Goal: Information Seeking & Learning: Learn about a topic

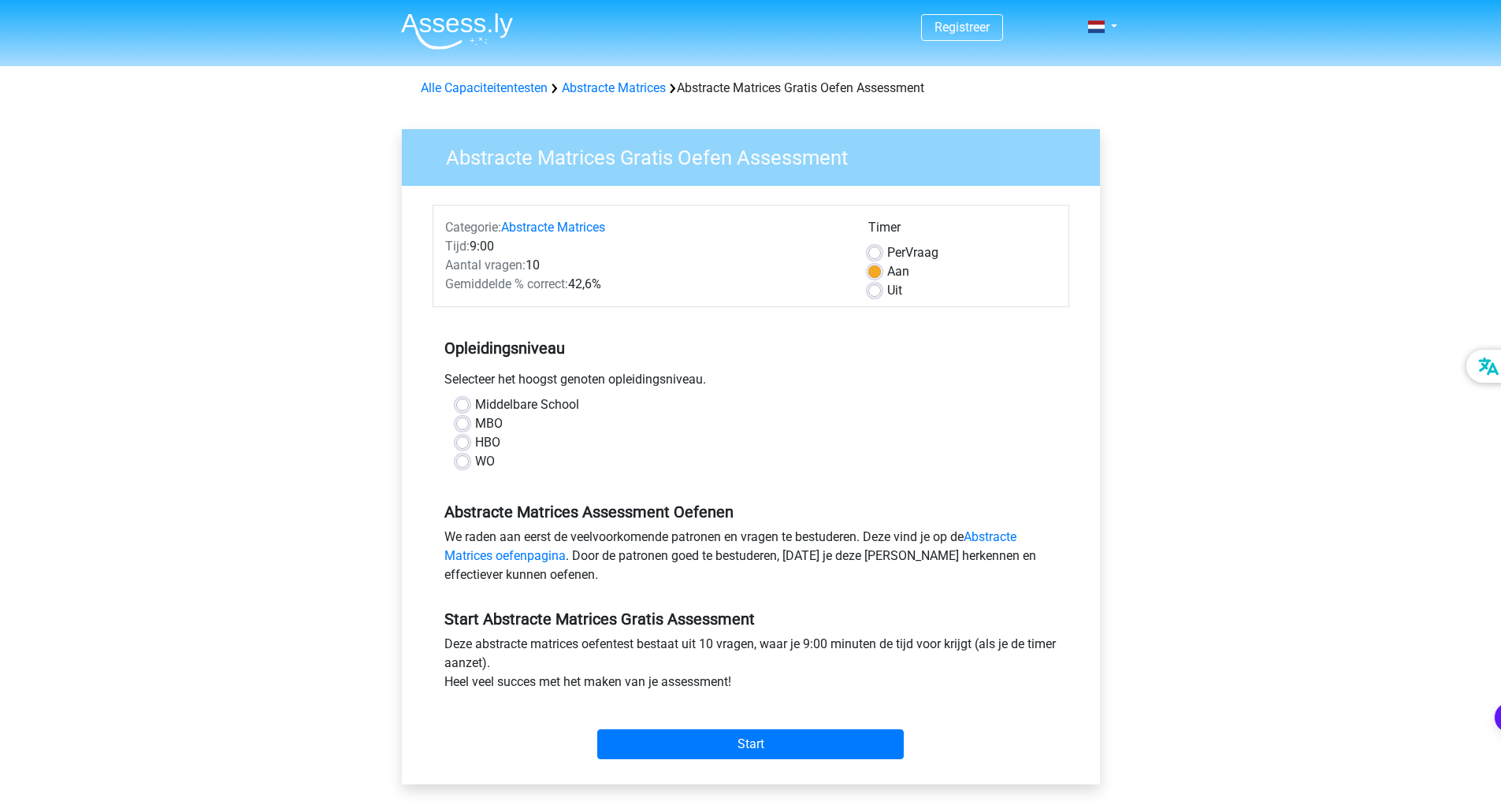
click at [469, 425] on div "MBO" at bounding box center [750, 424] width 589 height 19
click at [475, 422] on label "MBO" at bounding box center [488, 424] width 28 height 19
click at [456, 422] on input "MBO" at bounding box center [462, 422] width 13 height 15
radio input "true"
click at [714, 745] on input "Start" at bounding box center [750, 743] width 307 height 30
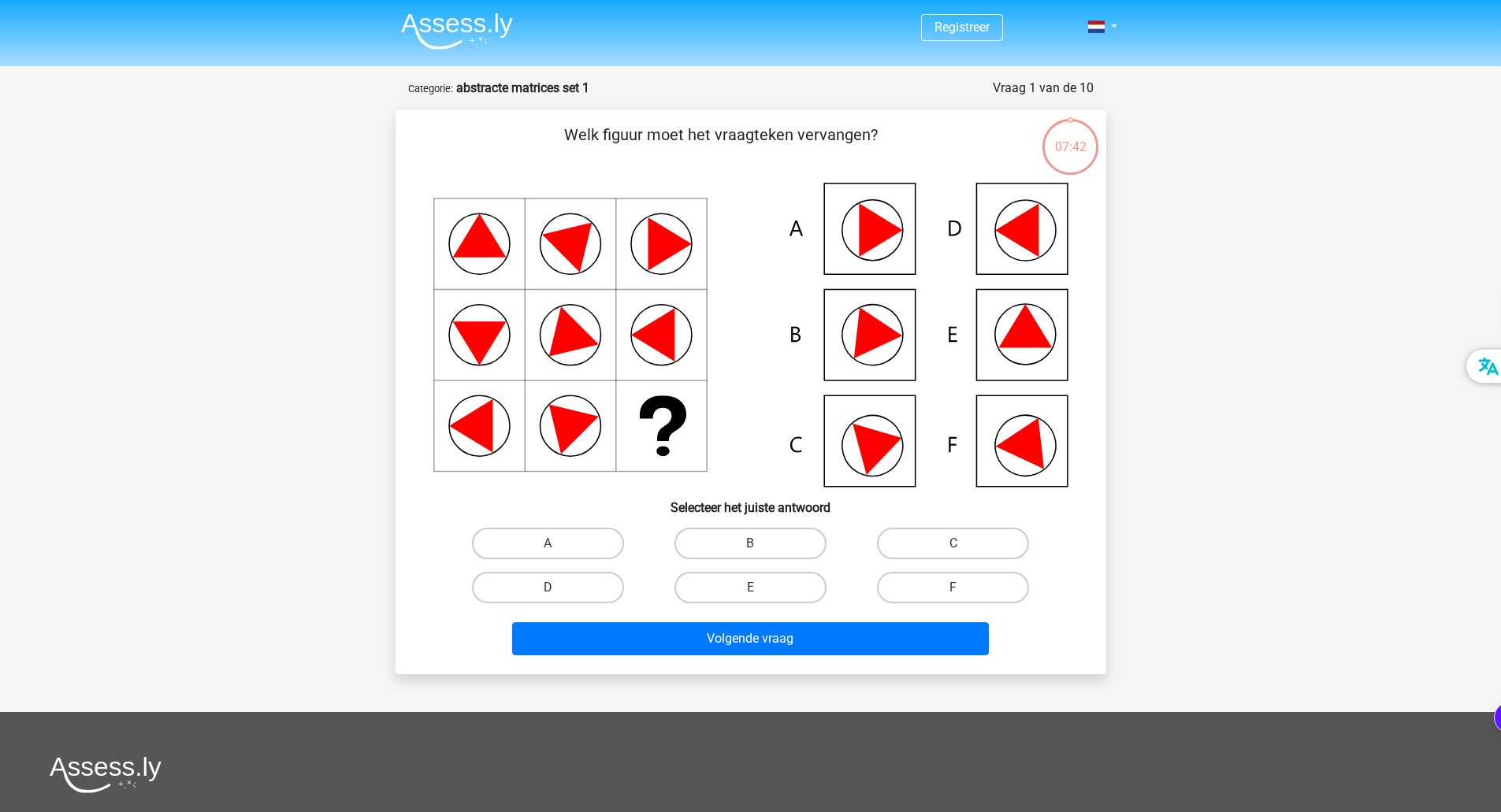
click at [989, 244] on icon at bounding box center [750, 334] width 635 height 304
click at [1007, 245] on icon at bounding box center [750, 334] width 635 height 304
click at [508, 595] on label "D" at bounding box center [547, 587] width 152 height 32
click at [547, 595] on input "D" at bounding box center [552, 593] width 11 height 11
radio input "true"
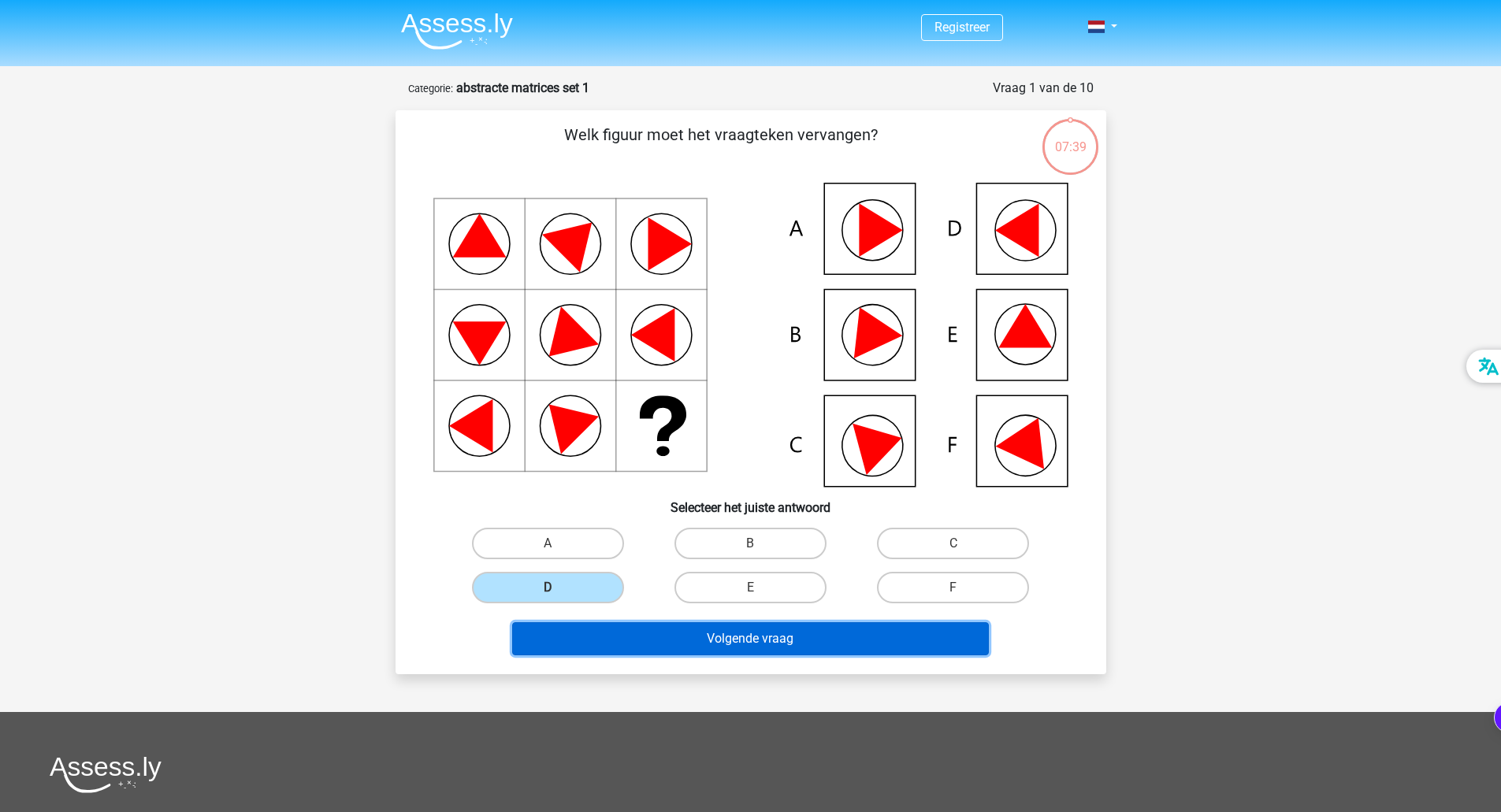
click at [833, 644] on button "Volgende vraag" at bounding box center [750, 639] width 477 height 33
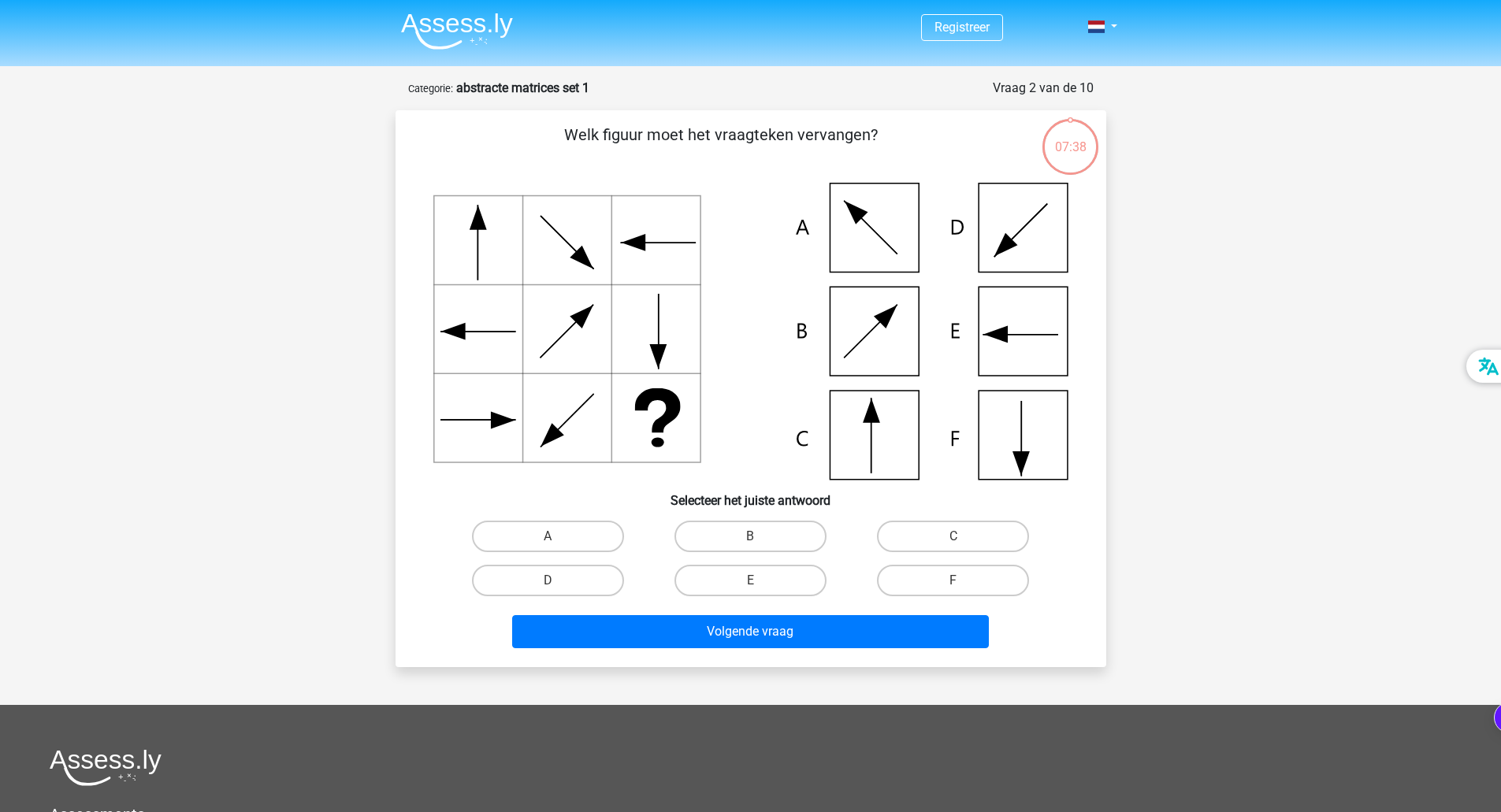
scroll to position [78, 0]
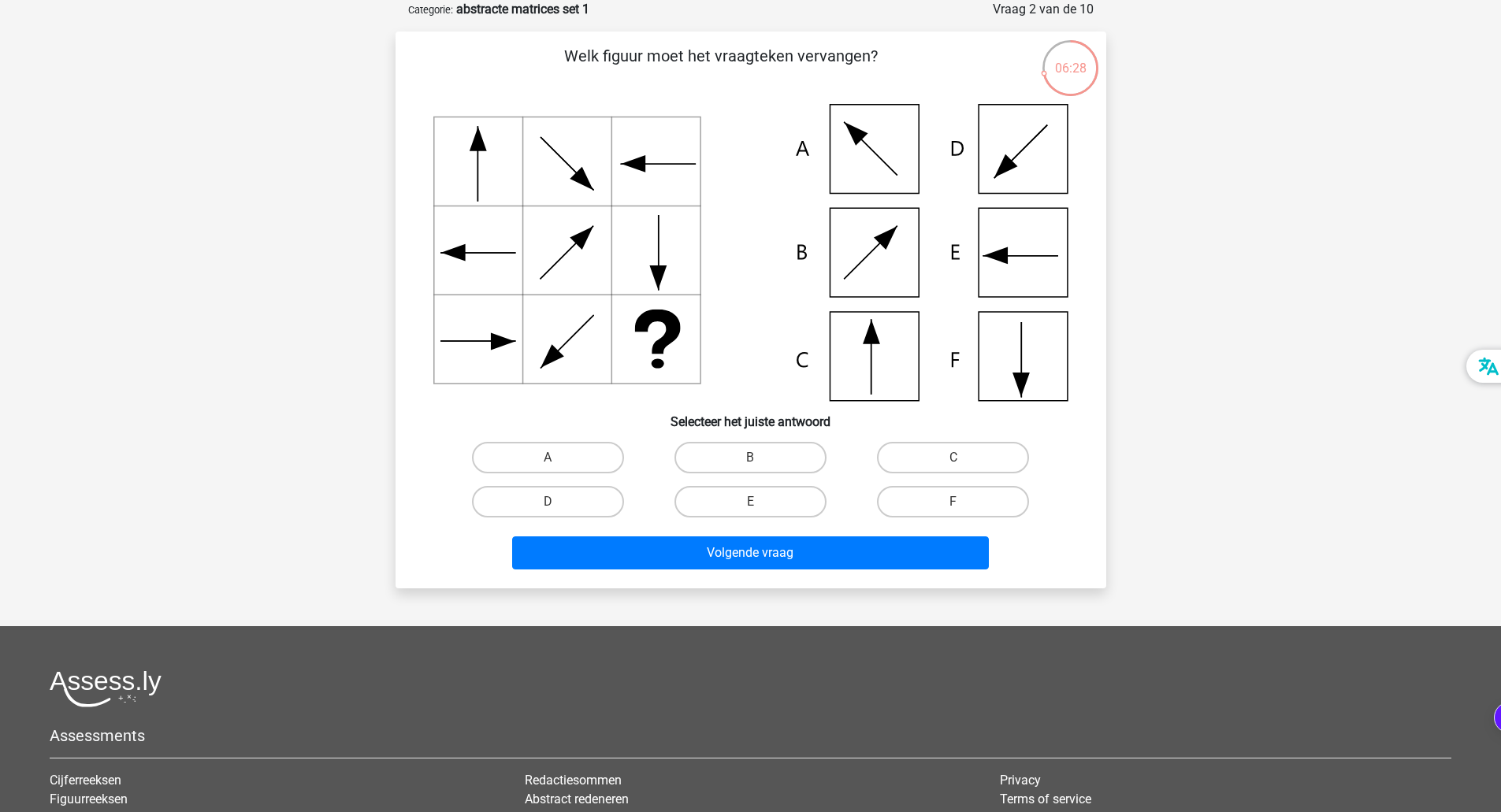
click at [878, 365] on icon at bounding box center [750, 252] width 635 height 297
click at [932, 456] on label "C" at bounding box center [953, 457] width 152 height 32
click at [954, 457] on input "C" at bounding box center [958, 462] width 11 height 11
radio input "true"
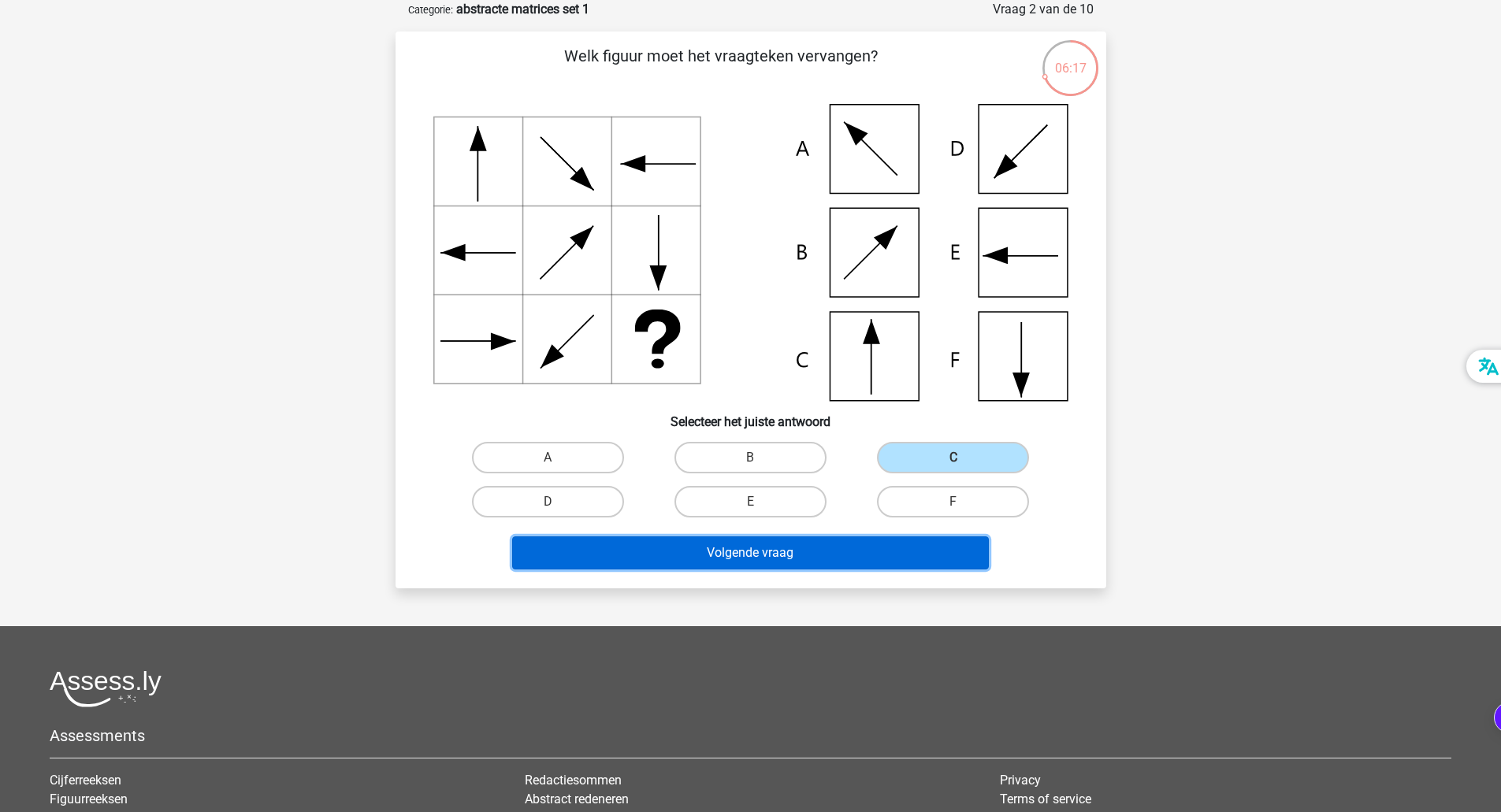
click at [852, 551] on button "Volgende vraag" at bounding box center [750, 553] width 477 height 33
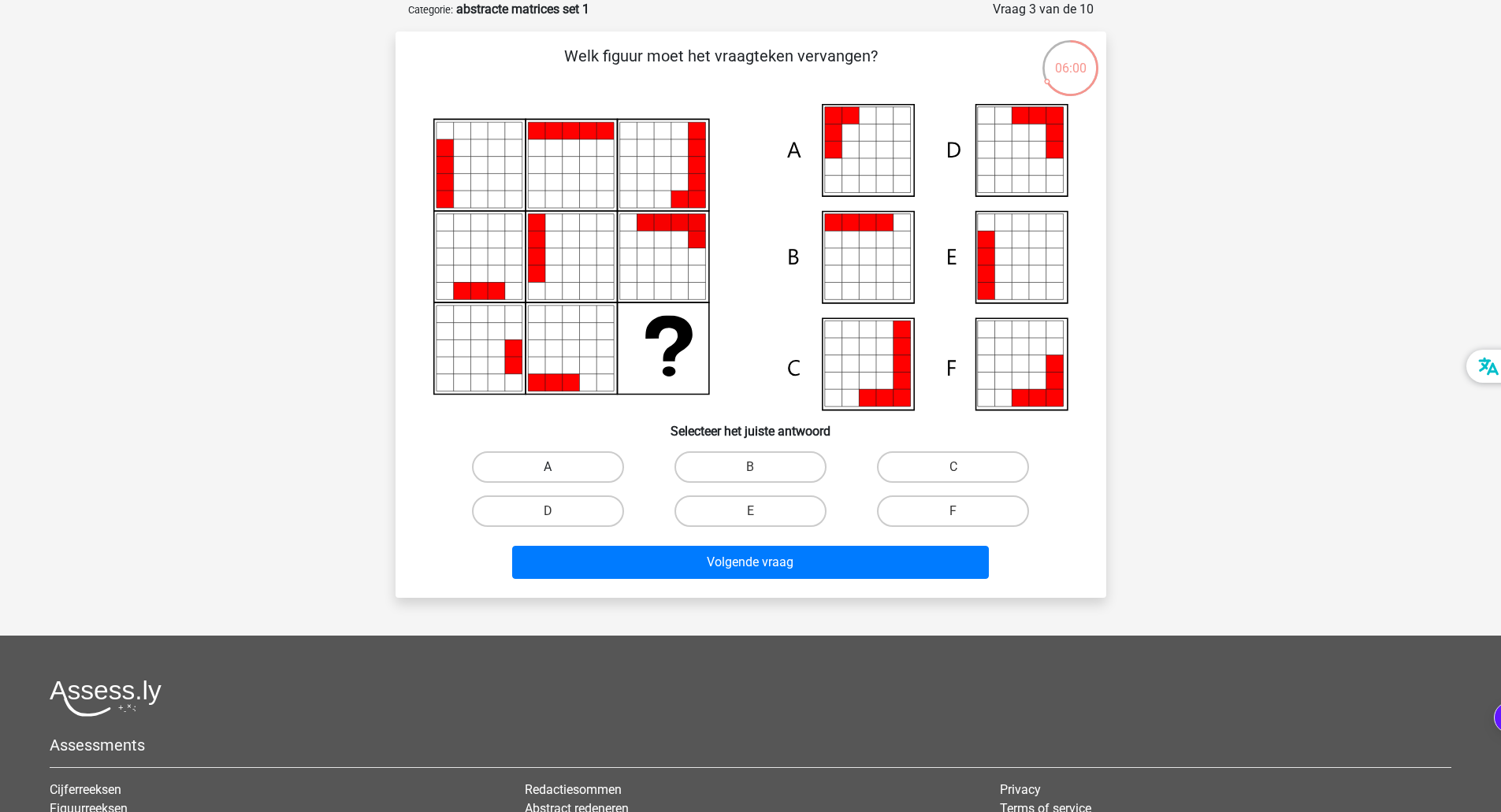
click at [567, 474] on label "A" at bounding box center [547, 467] width 152 height 32
click at [558, 474] on input "A" at bounding box center [552, 472] width 11 height 11
radio input "true"
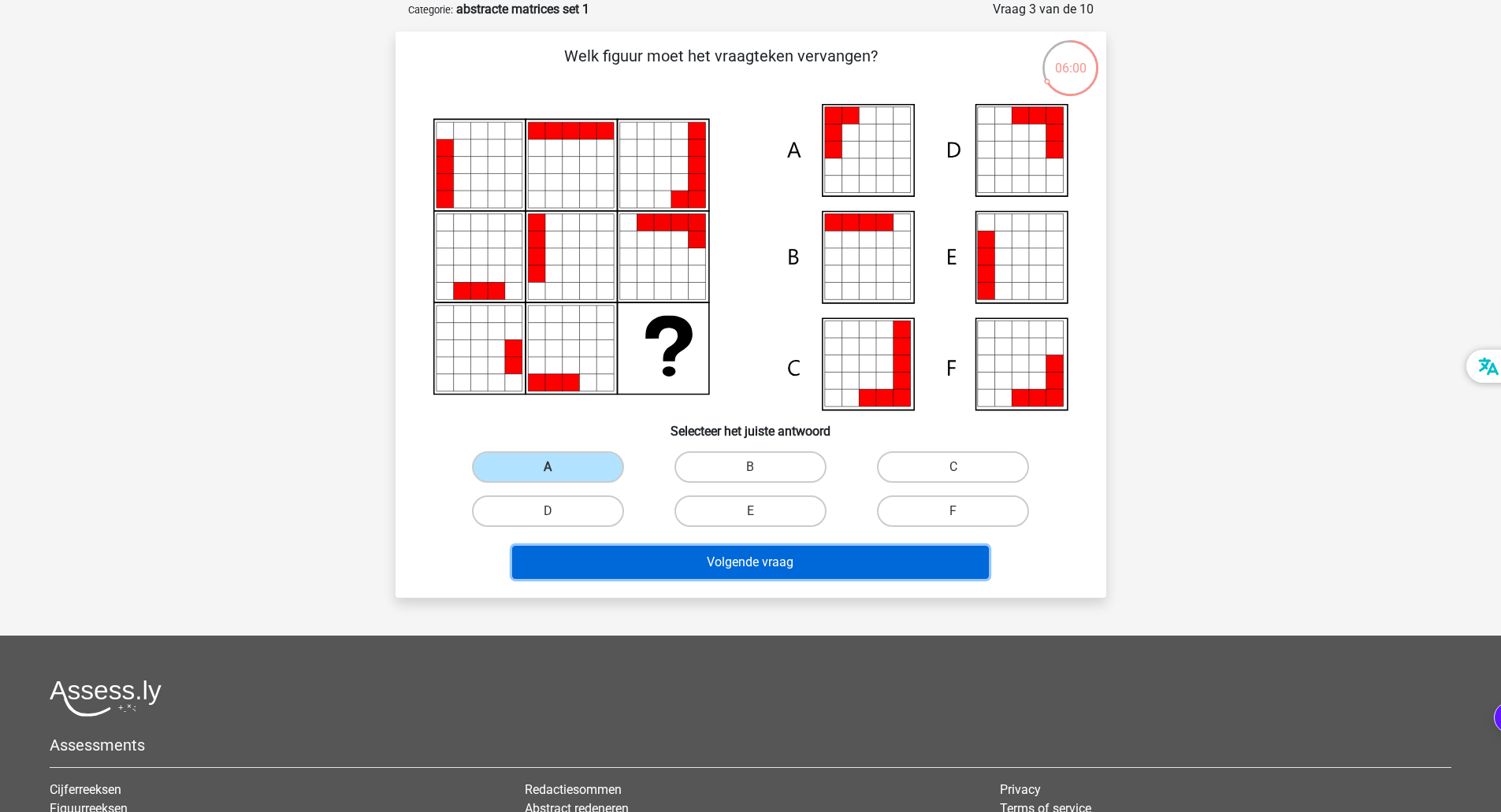
click at [717, 550] on button "Volgende vraag" at bounding box center [750, 563] width 477 height 33
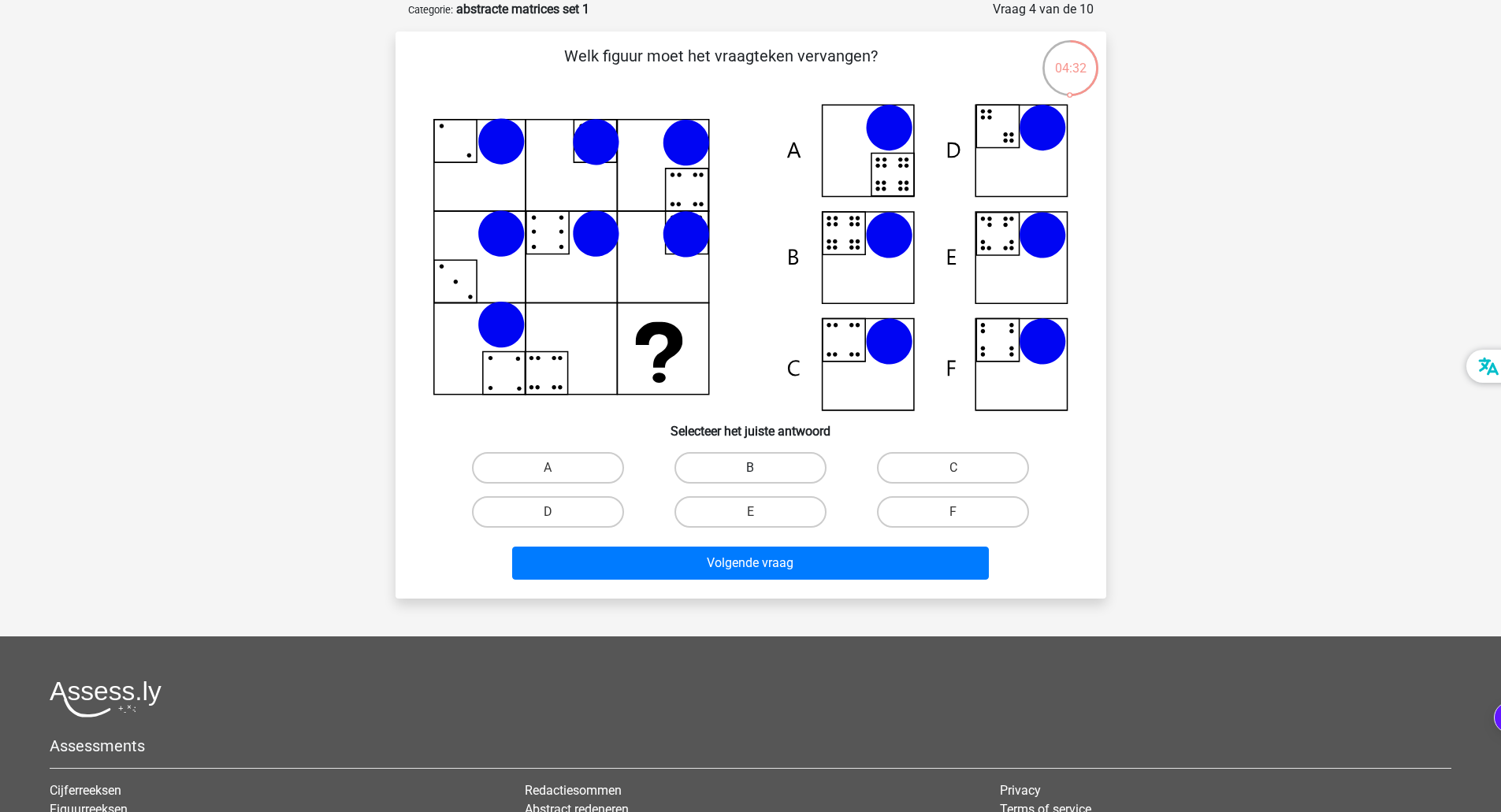
click at [733, 464] on label "B" at bounding box center [750, 468] width 152 height 32
click at [750, 468] on input "B" at bounding box center [755, 473] width 11 height 11
radio input "true"
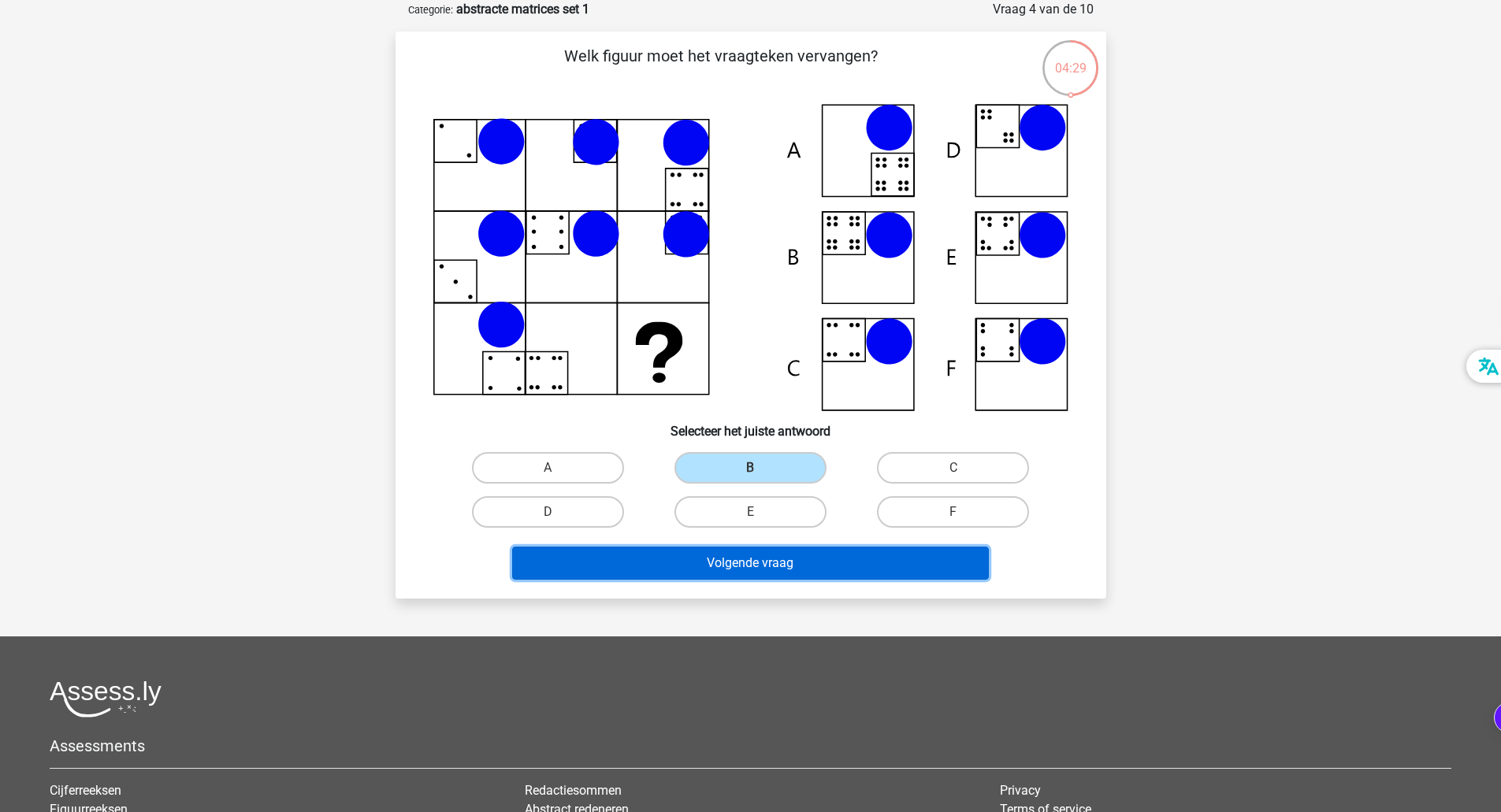
click at [770, 552] on button "Volgende vraag" at bounding box center [750, 563] width 477 height 33
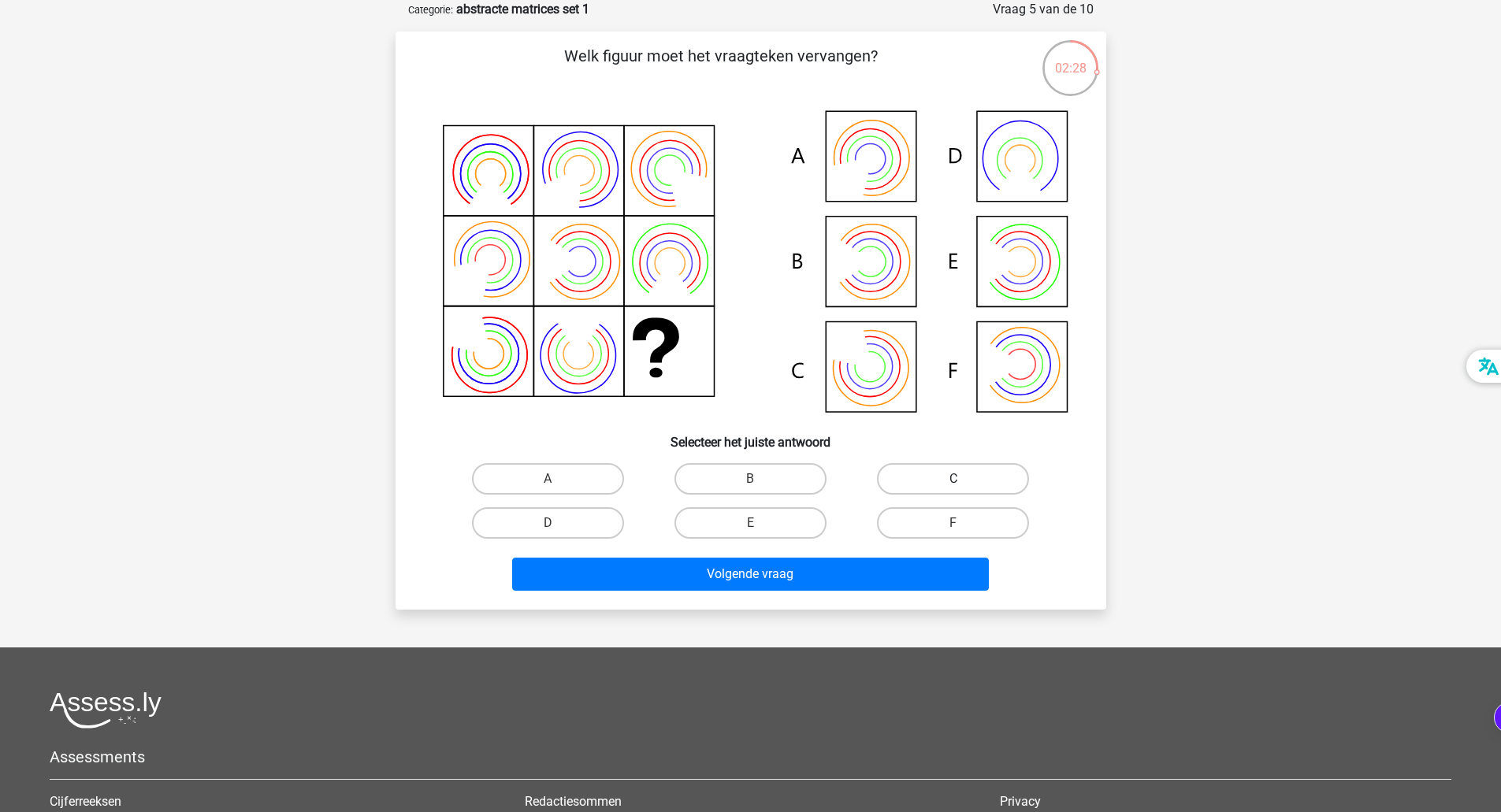
click at [939, 493] on label "C" at bounding box center [953, 478] width 152 height 32
click at [954, 489] on input "C" at bounding box center [958, 483] width 11 height 11
radio input "true"
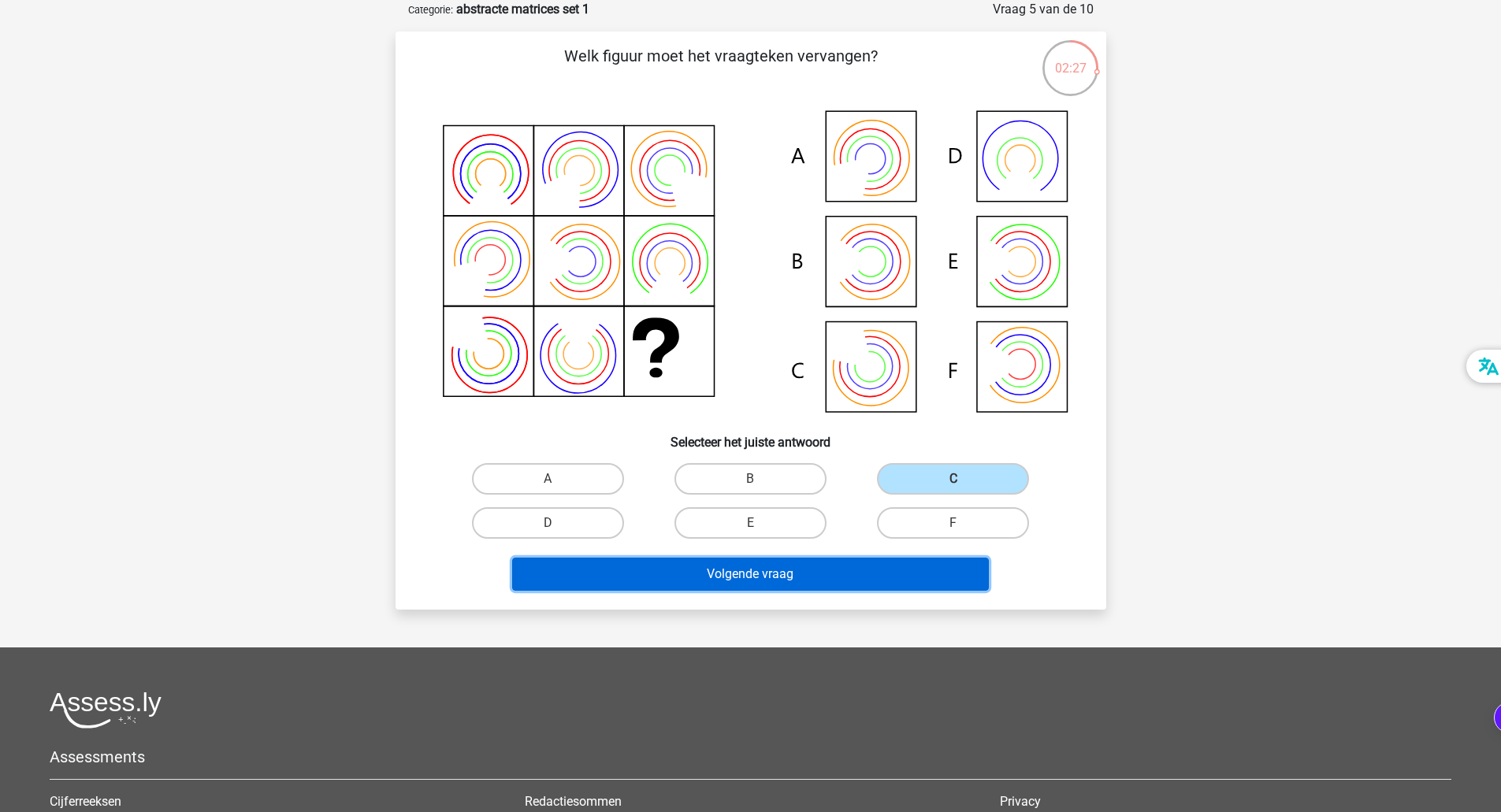
click at [907, 571] on button "Volgende vraag" at bounding box center [750, 574] width 477 height 33
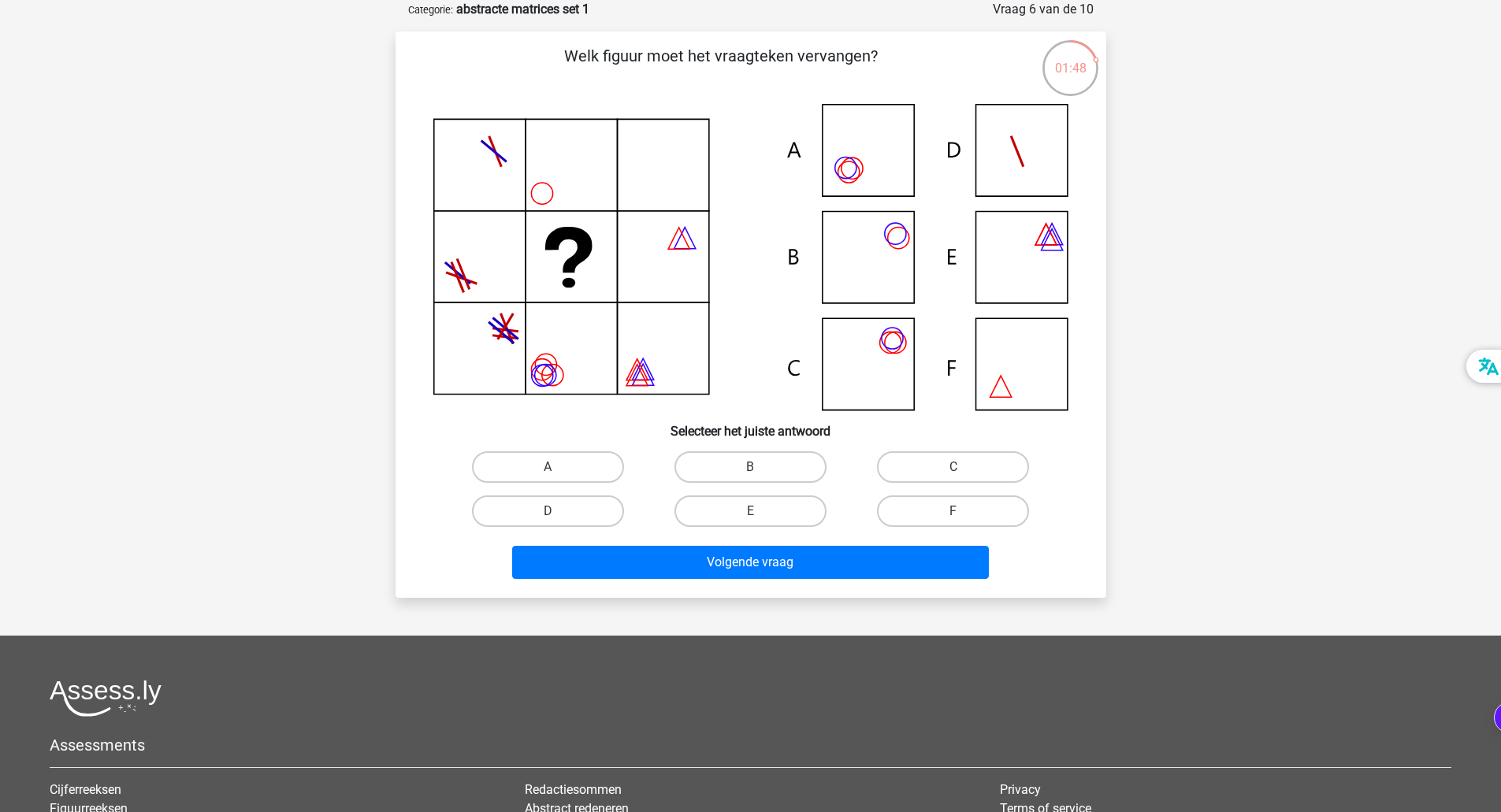
click at [898, 243] on icon at bounding box center [750, 257] width 635 height 306
click at [761, 468] on label "B" at bounding box center [750, 467] width 152 height 32
click at [760, 468] on input "B" at bounding box center [755, 472] width 11 height 11
radio input "true"
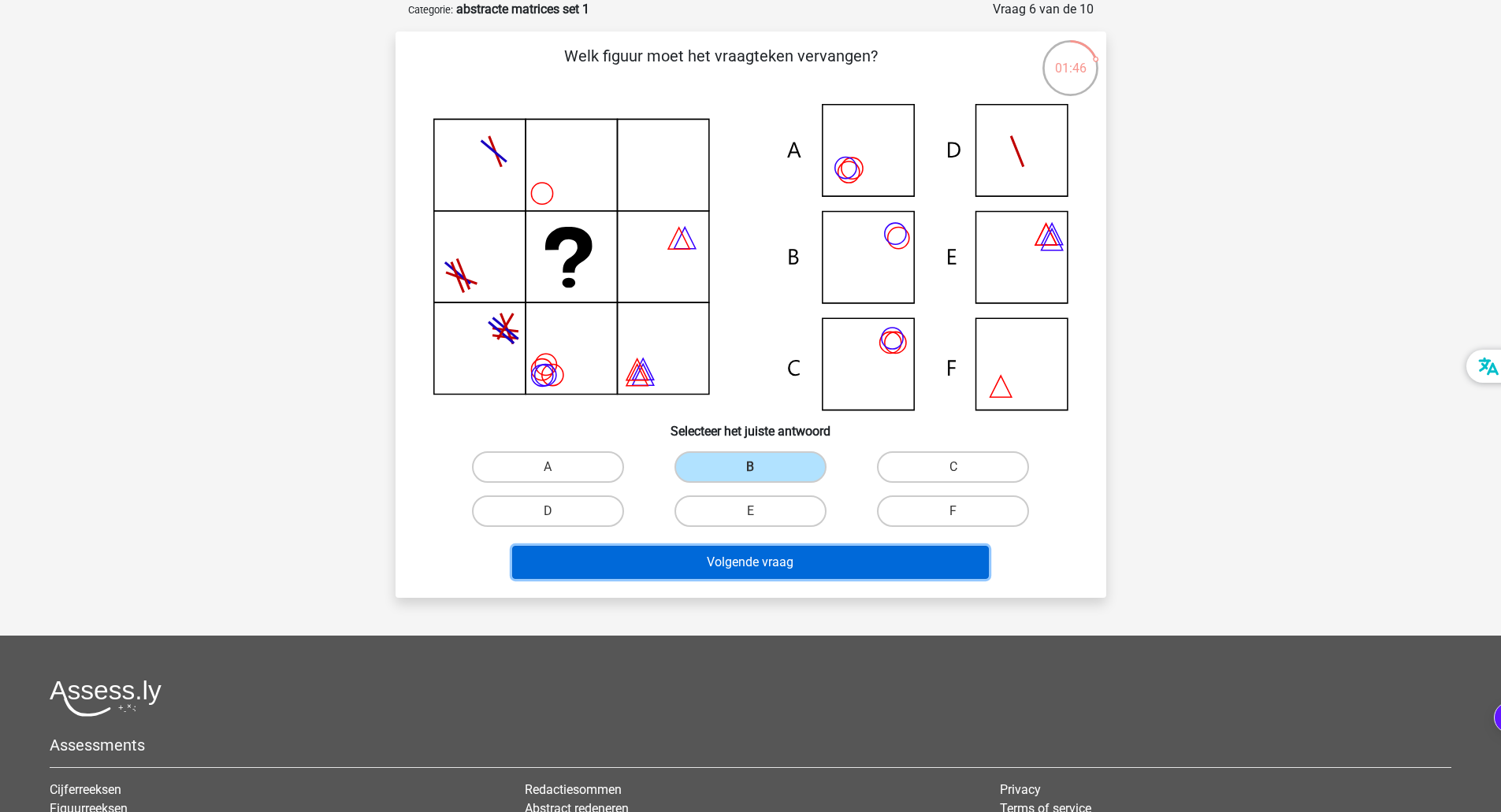
click at [813, 571] on button "Volgende vraag" at bounding box center [750, 563] width 477 height 33
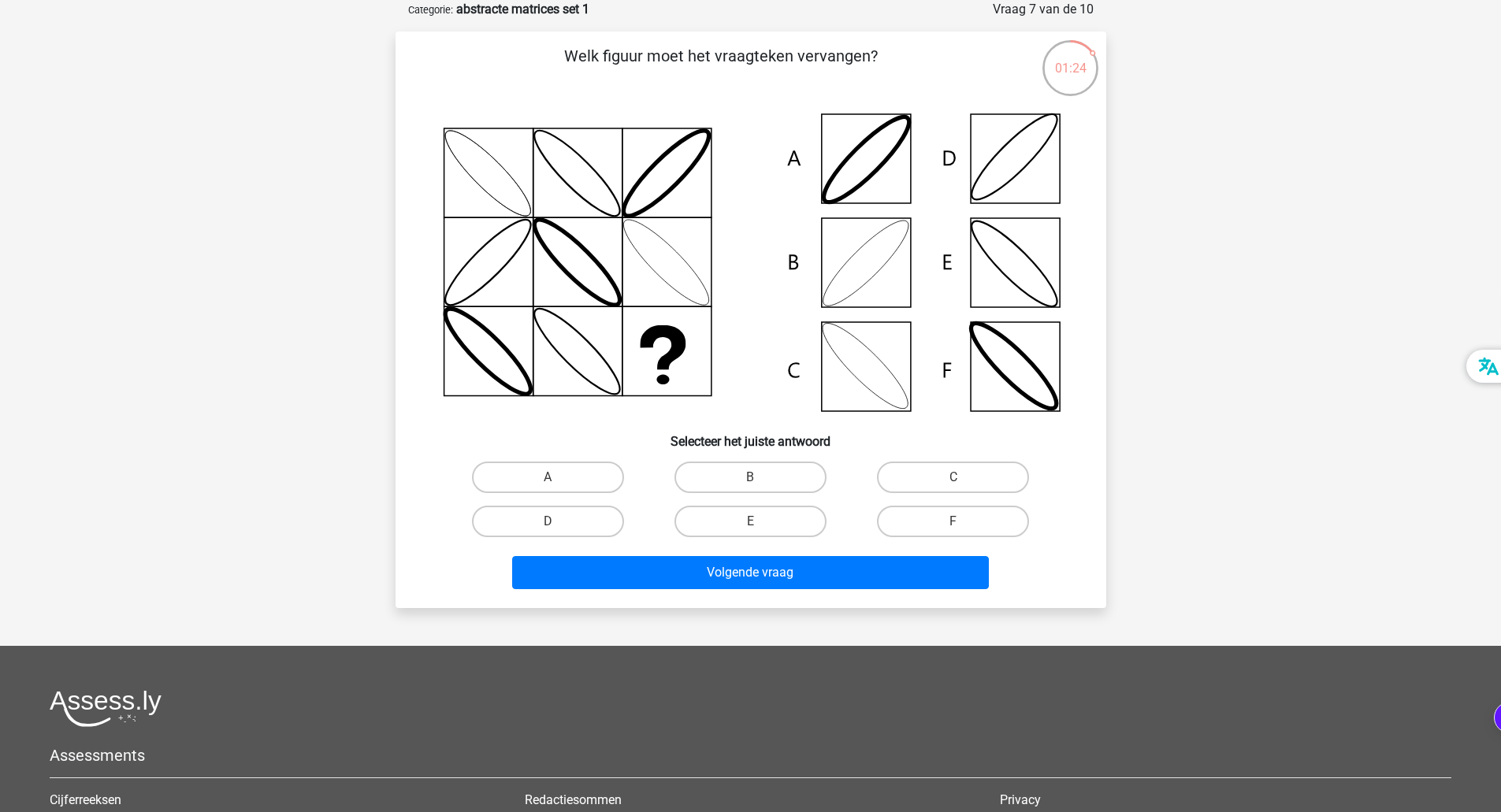
click at [1001, 181] on icon at bounding box center [750, 263] width 635 height 317
click at [587, 528] on label "D" at bounding box center [547, 521] width 152 height 32
click at [558, 528] on input "D" at bounding box center [552, 526] width 11 height 11
radio input "true"
click at [857, 287] on icon at bounding box center [750, 263] width 635 height 317
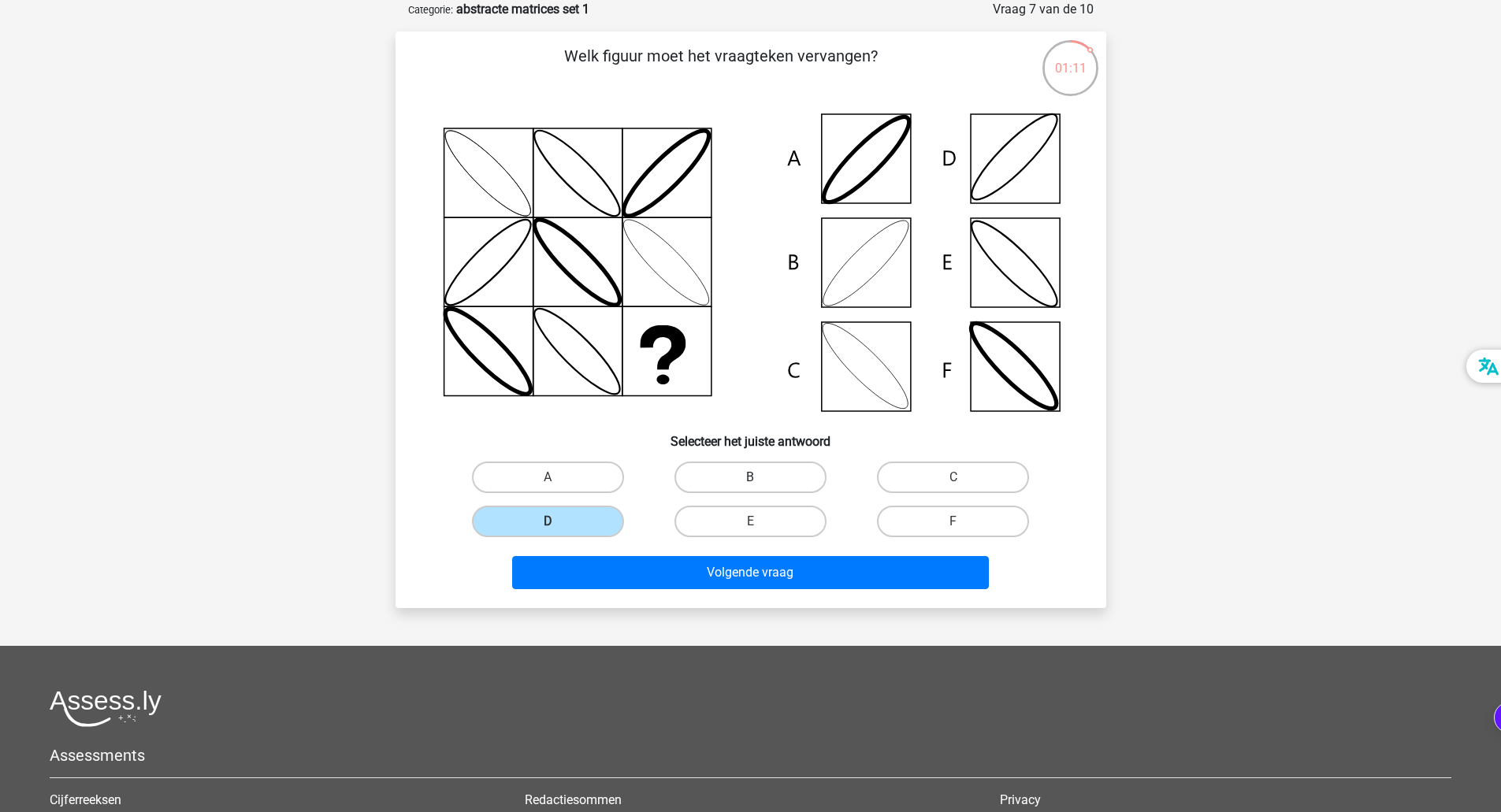
click at [773, 461] on label "B" at bounding box center [750, 477] width 152 height 32
click at [760, 478] on input "B" at bounding box center [755, 482] width 11 height 11
radio input "true"
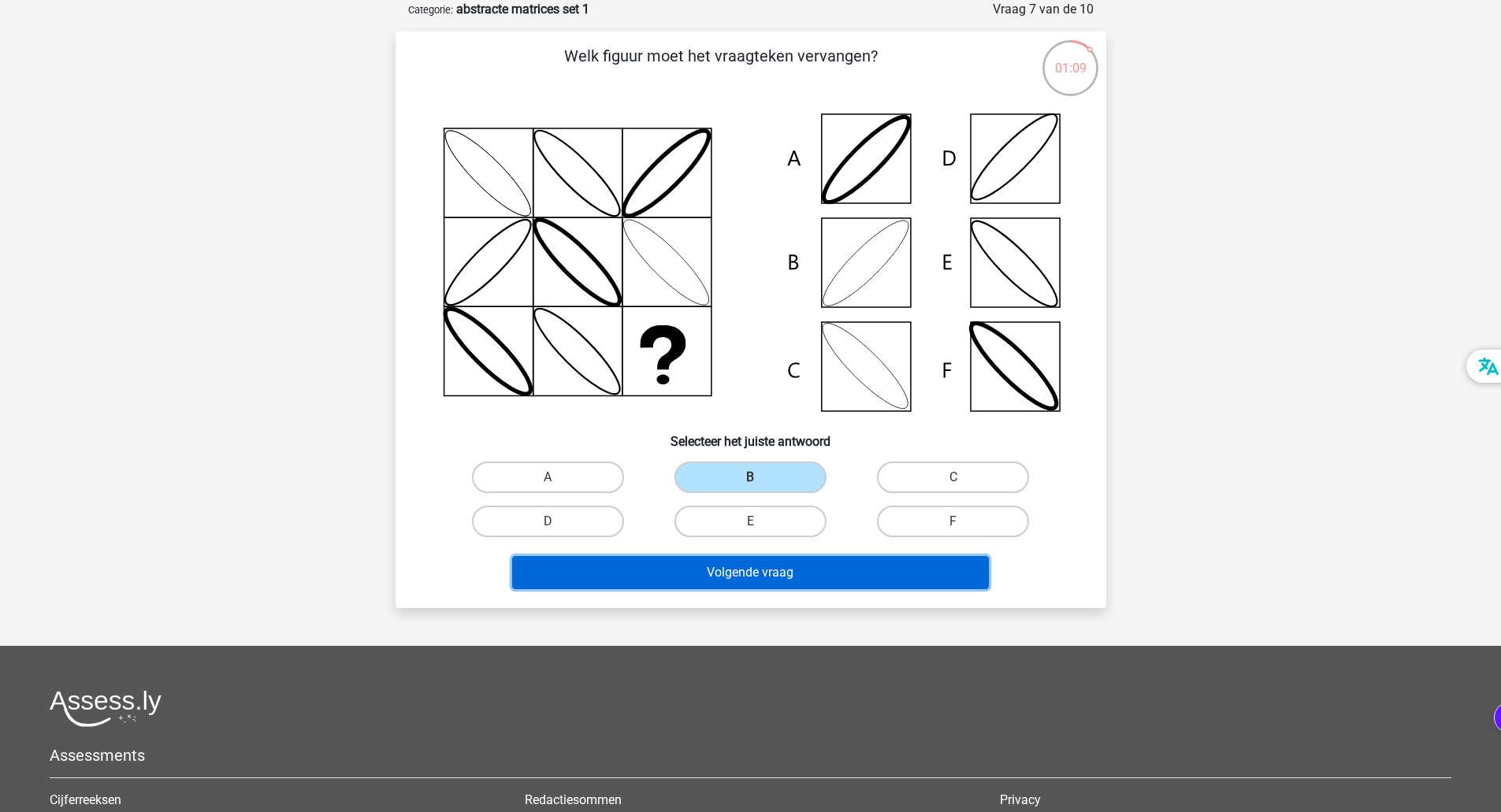
click at [788, 567] on button "Volgende vraag" at bounding box center [750, 572] width 477 height 33
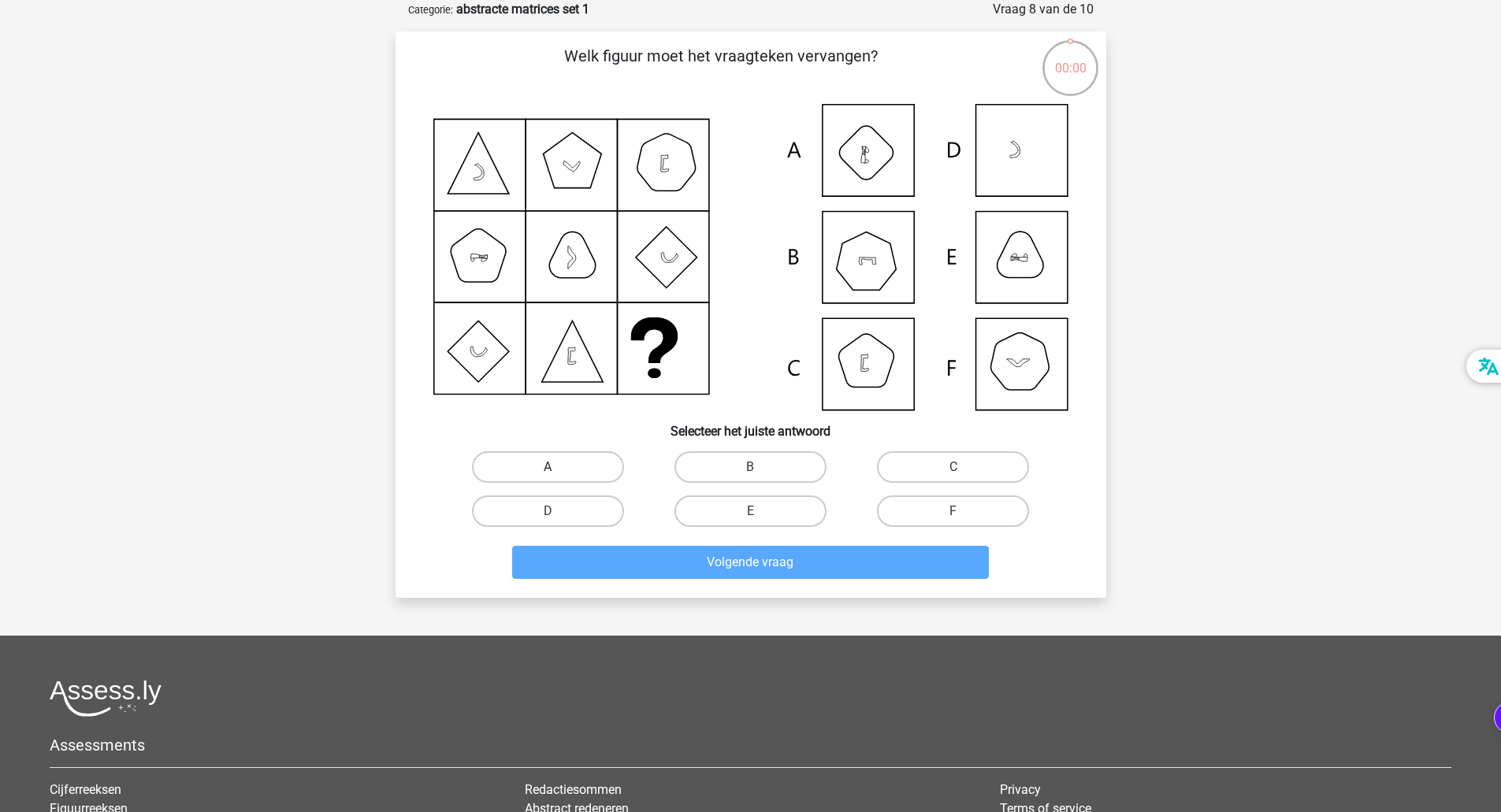
click at [554, 464] on label "A" at bounding box center [547, 467] width 152 height 32
click at [554, 467] on input "A" at bounding box center [552, 472] width 11 height 11
radio input "true"
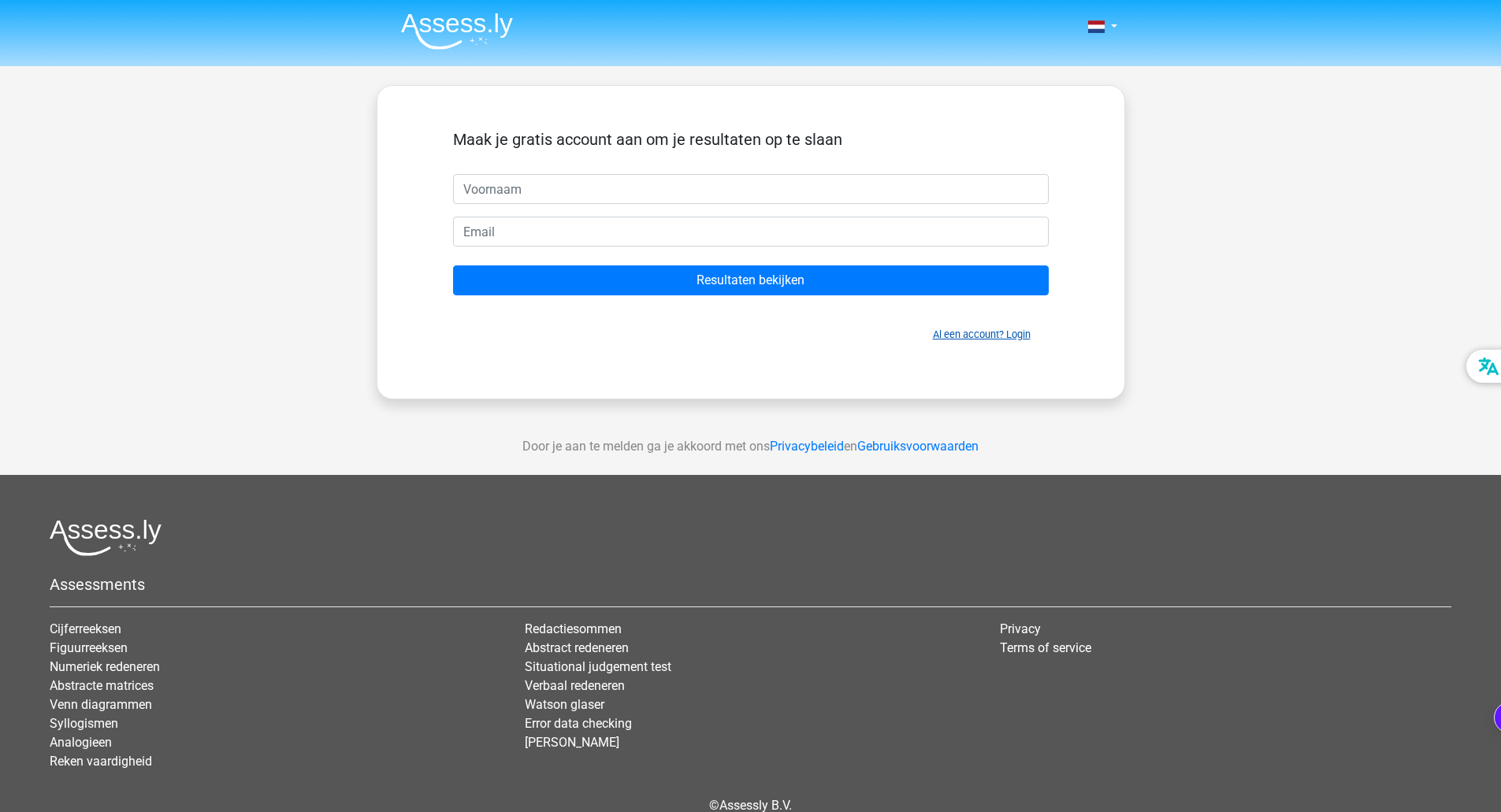
click at [1003, 333] on link "Al een account? Login" at bounding box center [982, 334] width 98 height 12
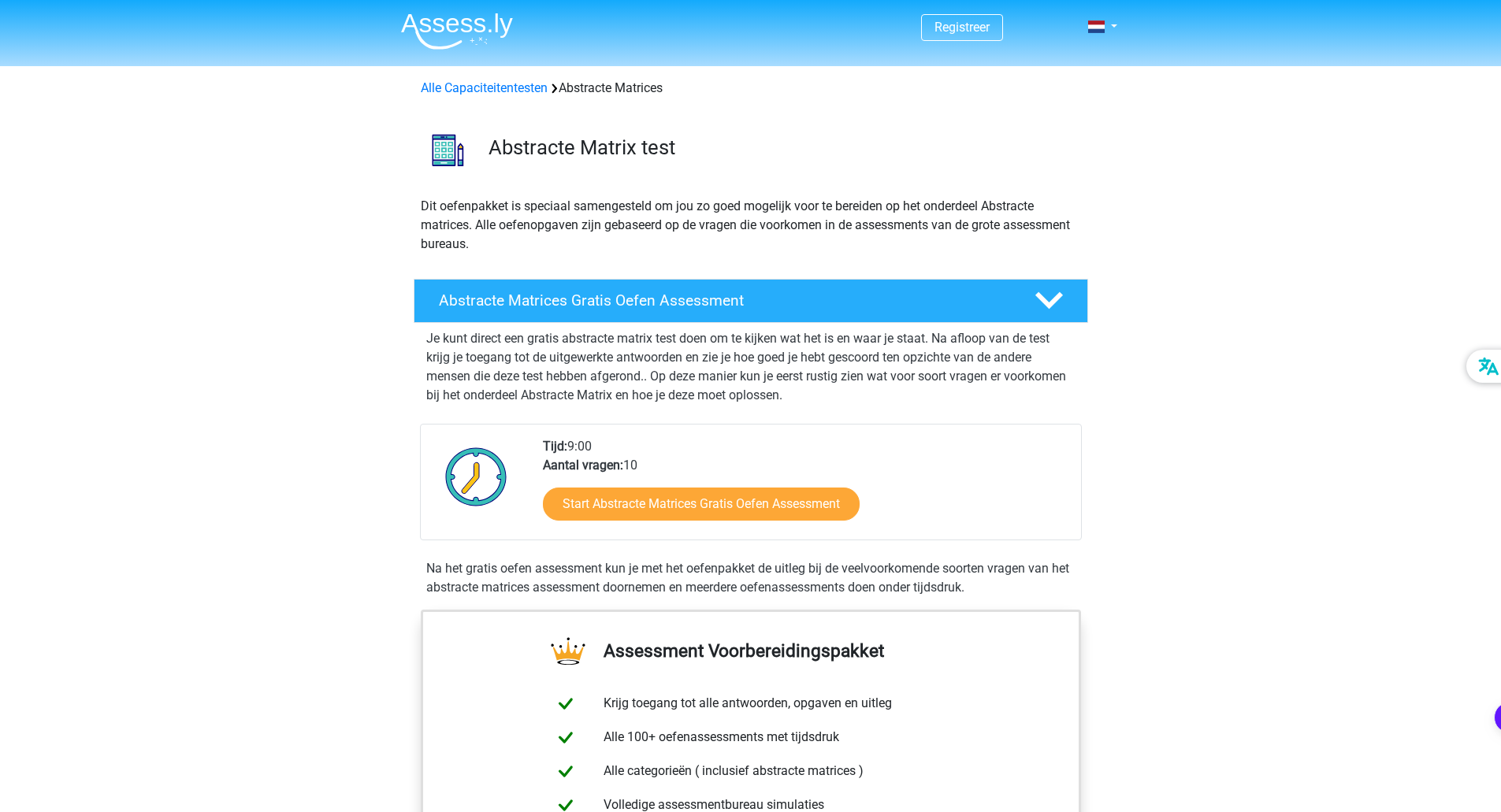
scroll to position [315, 0]
